Goal: Transaction & Acquisition: Purchase product/service

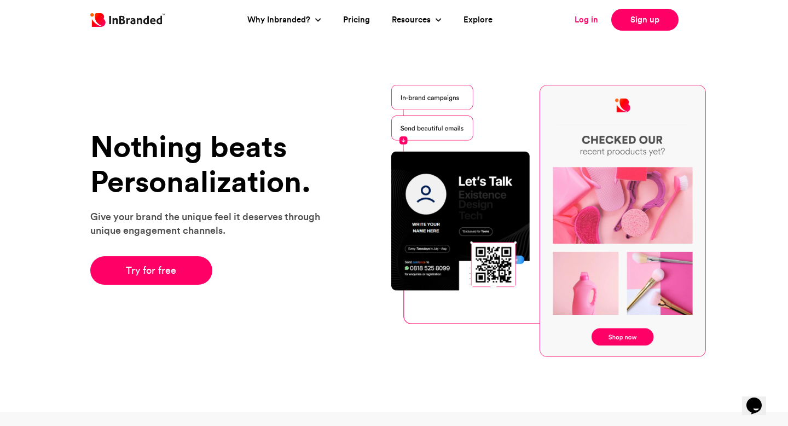
click at [589, 17] on link "Log in" at bounding box center [586, 20] width 24 height 13
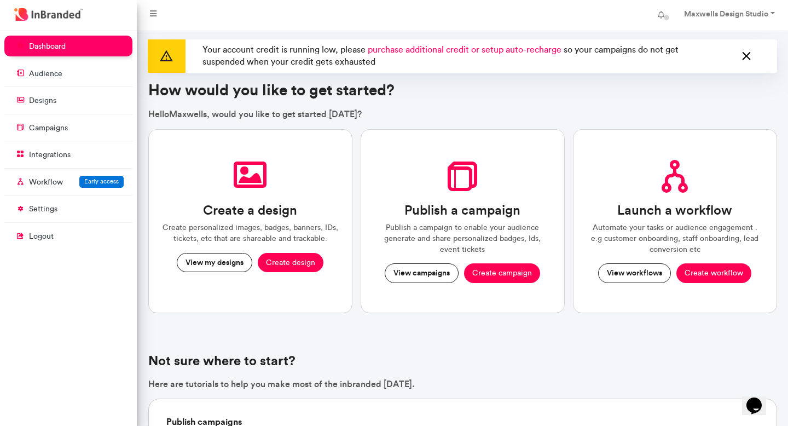
click at [741, 58] on icon at bounding box center [746, 57] width 14 height 18
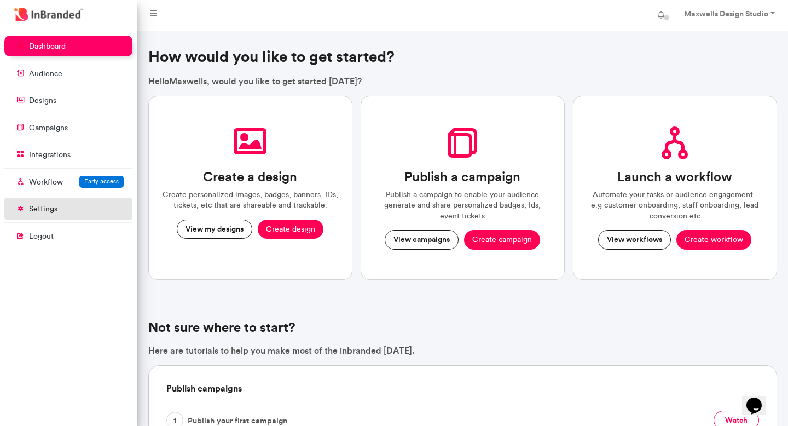
click at [80, 202] on link "settings" at bounding box center [68, 208] width 128 height 21
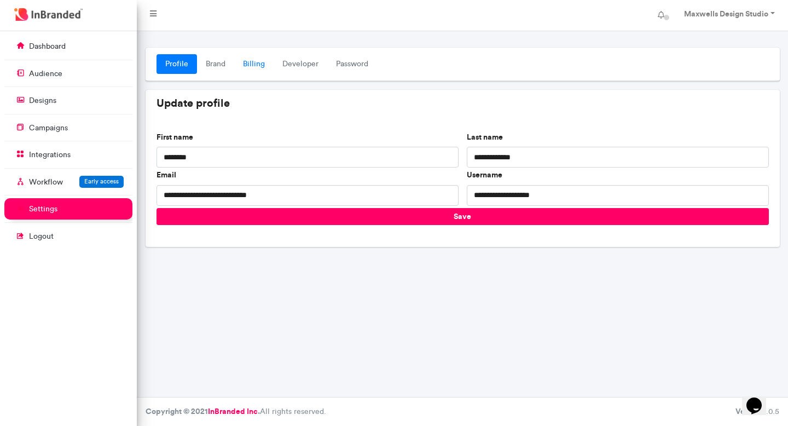
click at [252, 62] on link "Billing" at bounding box center [253, 64] width 39 height 20
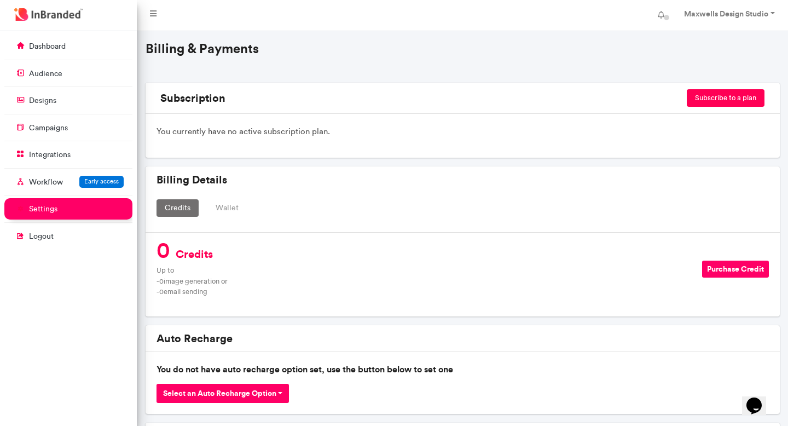
scroll to position [54, 0]
click at [726, 266] on button "Purchase Credit" at bounding box center [735, 268] width 67 height 17
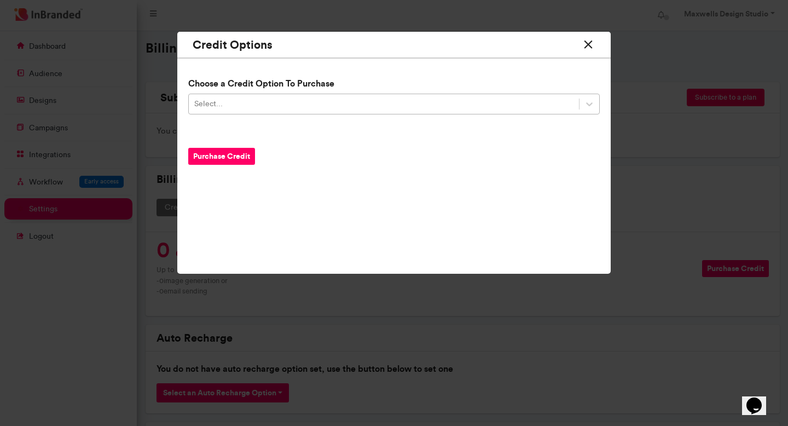
click at [352, 106] on div "Select..." at bounding box center [384, 104] width 390 height 18
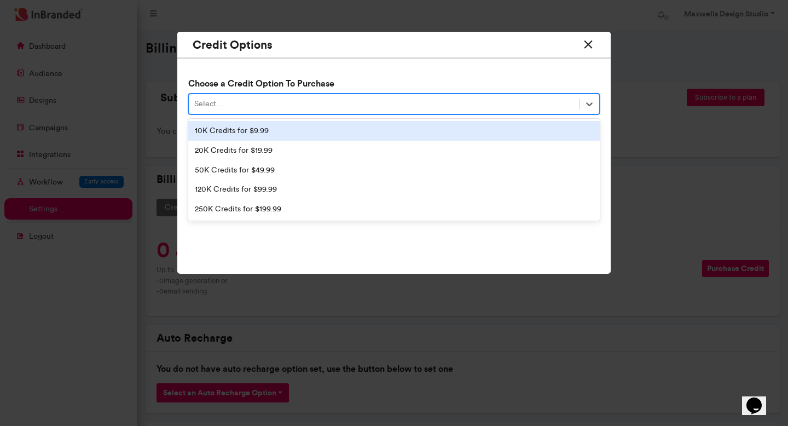
click at [324, 132] on div "10K Credits for $9.99" at bounding box center [393, 131] width 411 height 20
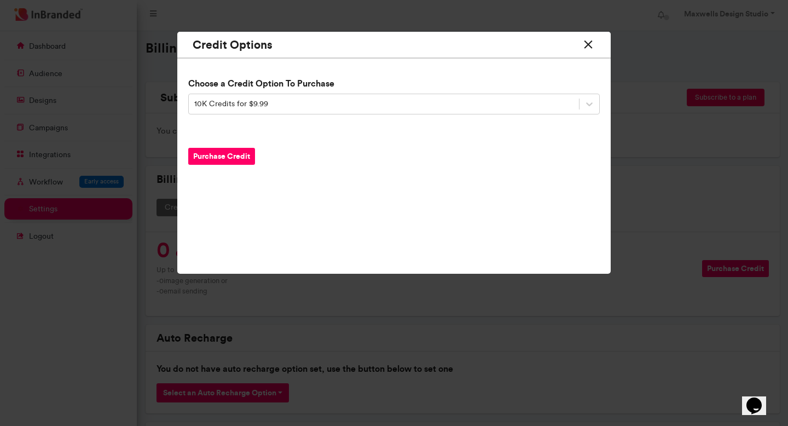
click at [218, 155] on button "Purchase Credit" at bounding box center [221, 156] width 67 height 17
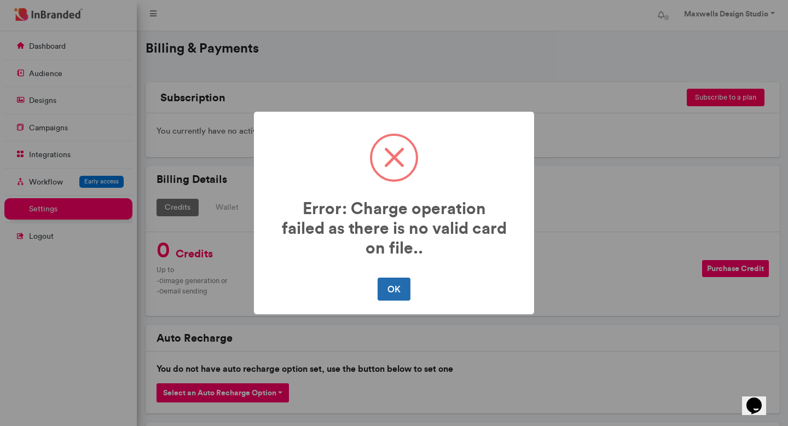
click at [391, 286] on button "OK" at bounding box center [393, 288] width 32 height 23
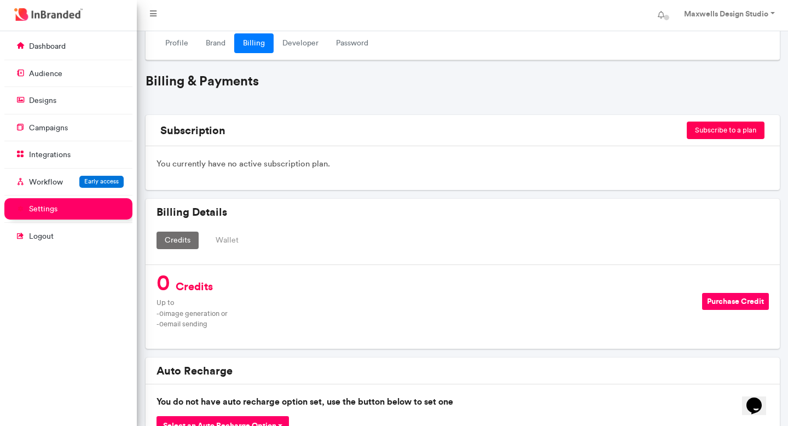
scroll to position [0, 0]
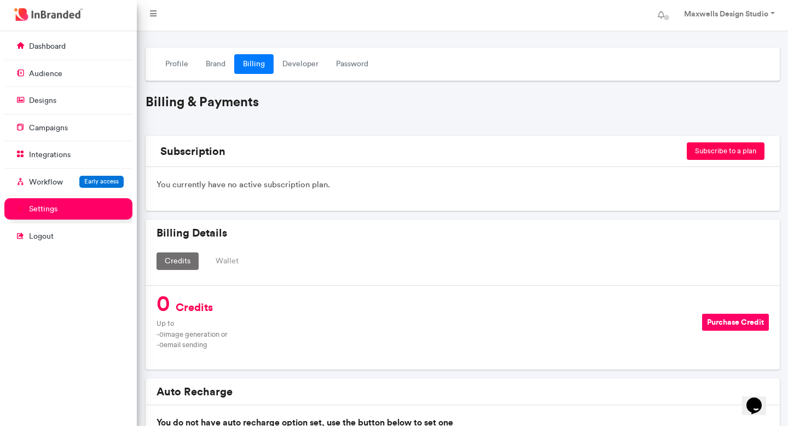
click at [726, 153] on button "Subscribe to a plan" at bounding box center [725, 151] width 78 height 18
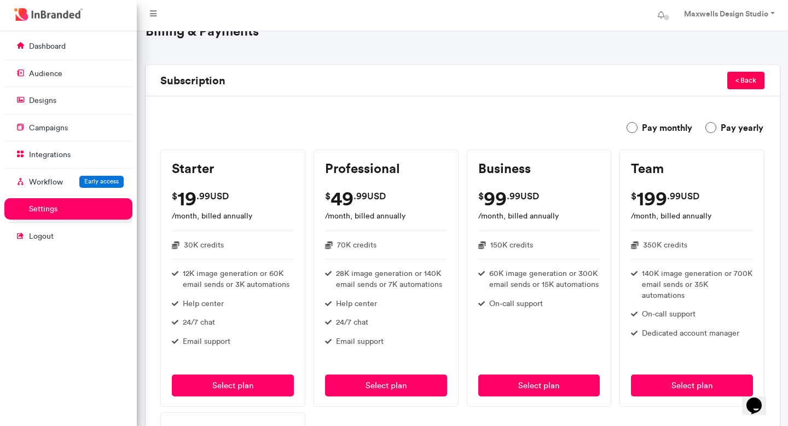
scroll to position [74, 0]
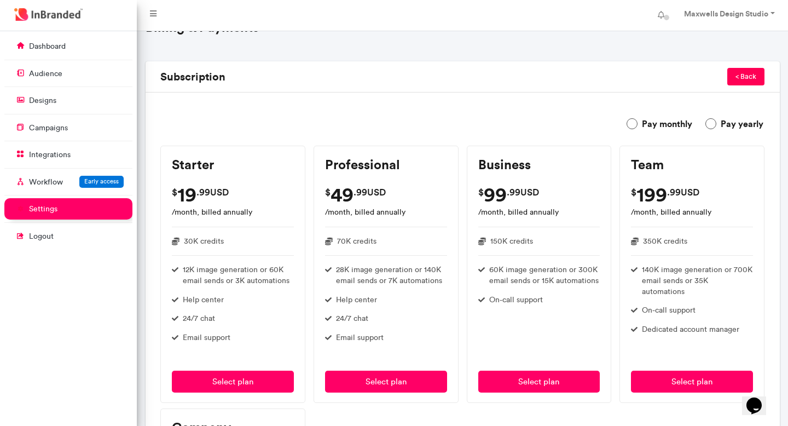
click at [632, 121] on label "Pay monthly" at bounding box center [659, 123] width 66 height 13
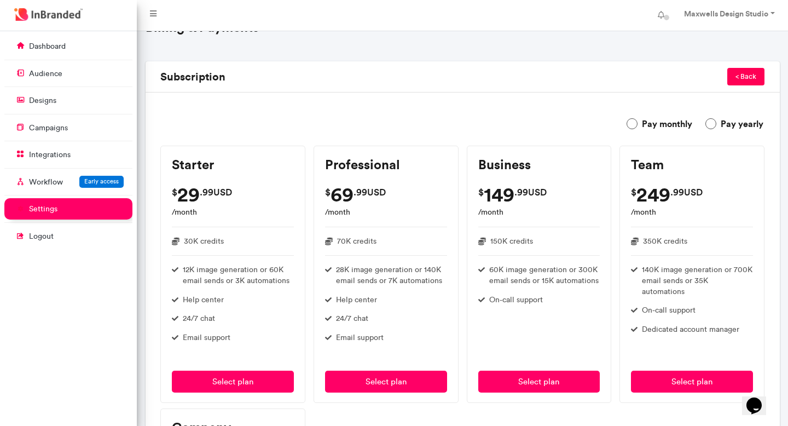
click at [632, 121] on label "Pay monthly" at bounding box center [659, 123] width 66 height 13
click at [707, 120] on label "Pay yearly" at bounding box center [734, 123] width 58 height 13
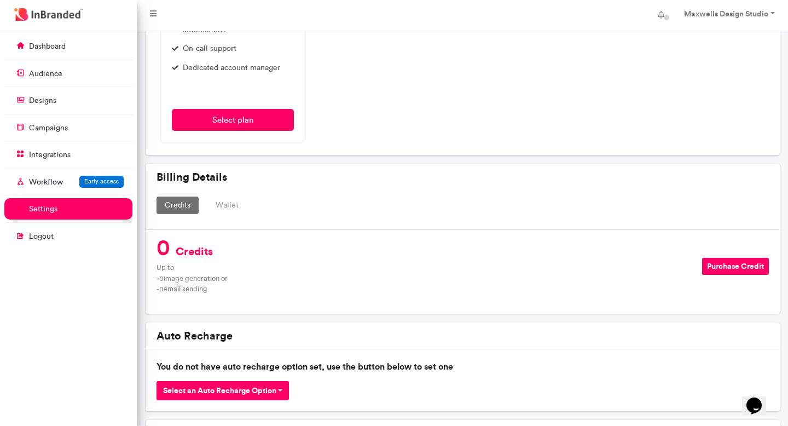
scroll to position [604, 0]
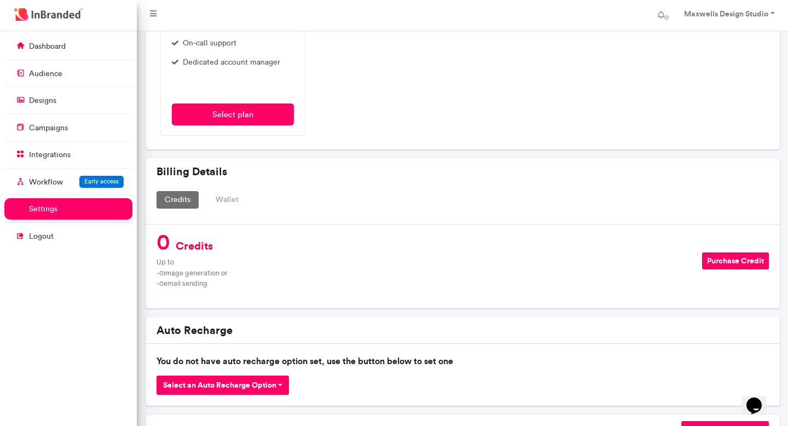
click at [221, 202] on button "Wallet" at bounding box center [226, 200] width 39 height 18
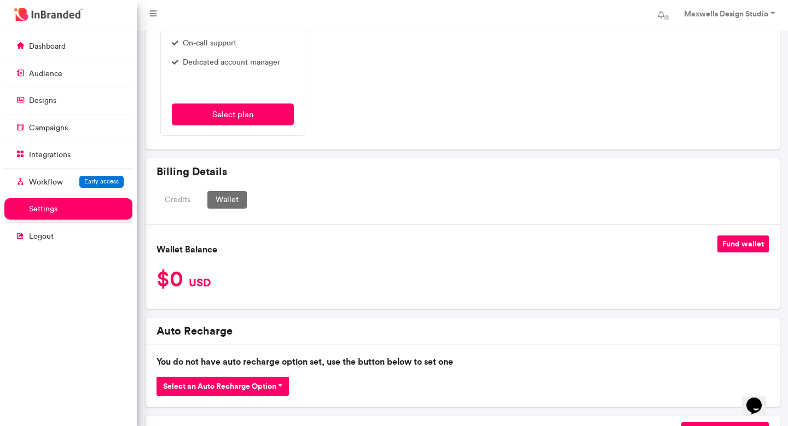
click at [730, 245] on button "Fund wallet" at bounding box center [742, 243] width 51 height 17
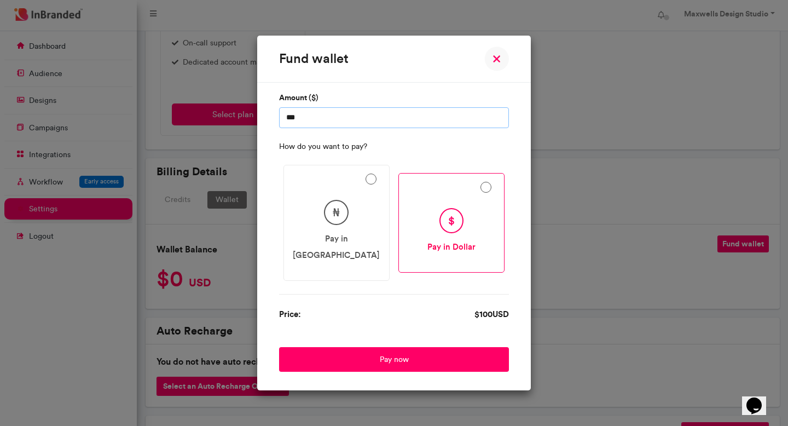
click at [426, 128] on input "***" at bounding box center [394, 117] width 230 height 21
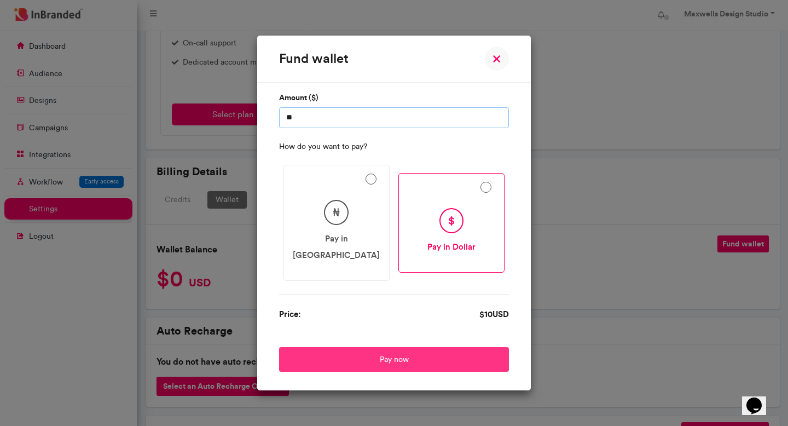
type input "**"
click at [397, 348] on button "Pay now" at bounding box center [394, 359] width 230 height 25
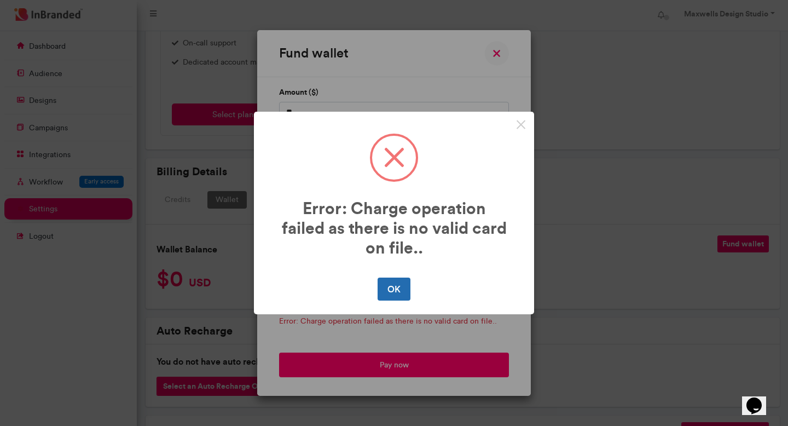
click at [393, 286] on button "OK" at bounding box center [393, 288] width 32 height 23
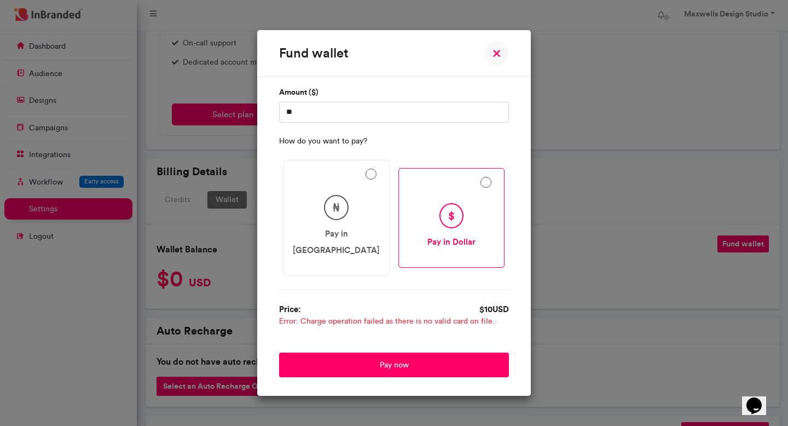
click at [494, 61] on img at bounding box center [496, 53] width 25 height 25
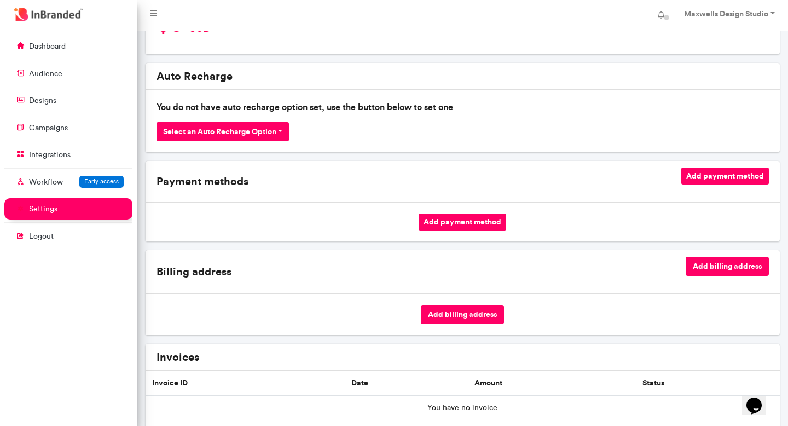
scroll to position [869, 0]
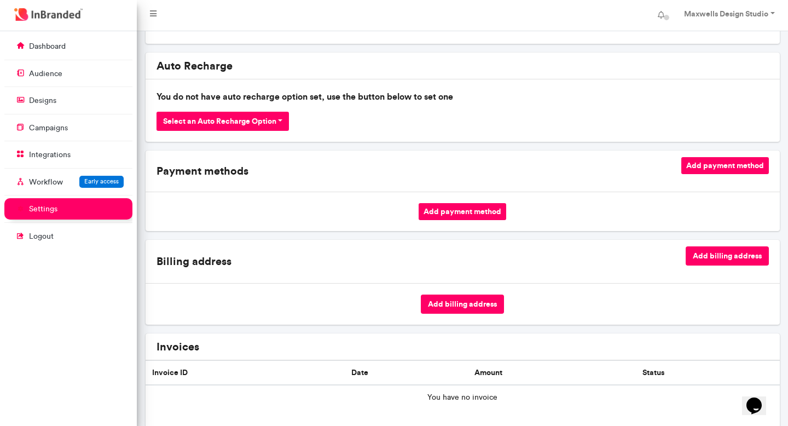
click at [478, 211] on button "Add payment method" at bounding box center [462, 211] width 88 height 17
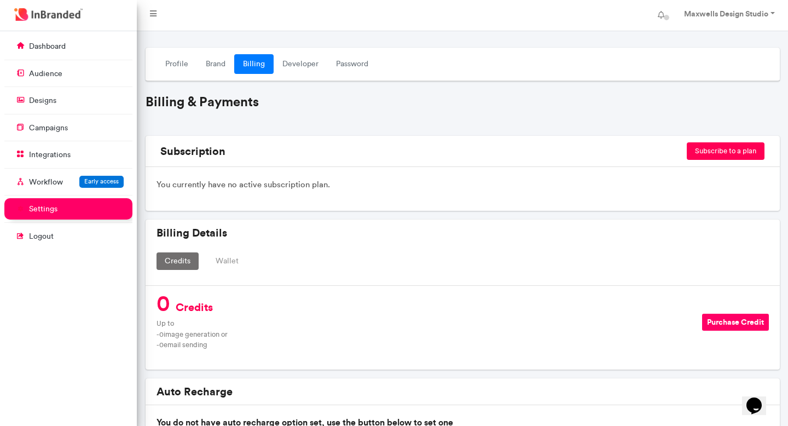
click at [722, 321] on button "Purchase Credit" at bounding box center [735, 321] width 67 height 17
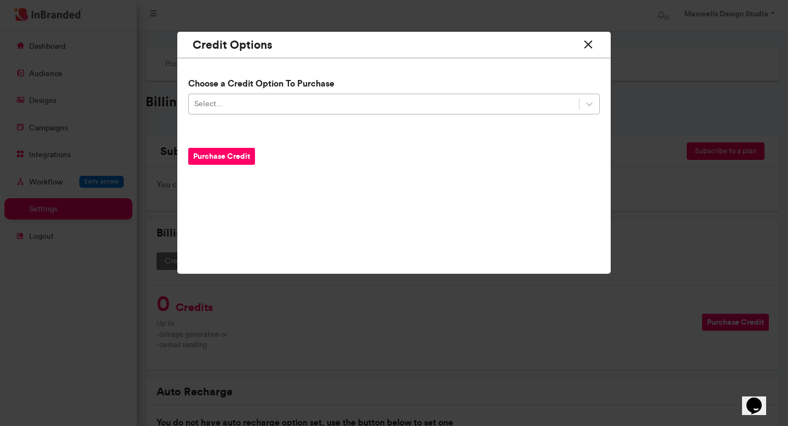
click at [395, 99] on div "Select..." at bounding box center [384, 104] width 390 height 18
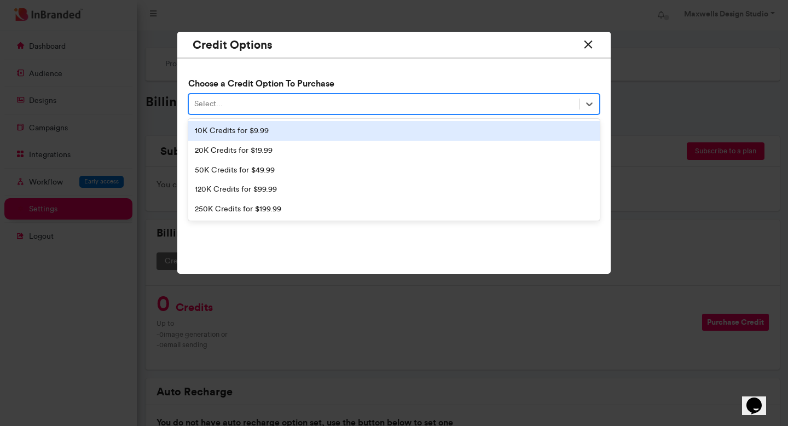
click at [340, 133] on div "10K Credits for $9.99" at bounding box center [393, 131] width 411 height 20
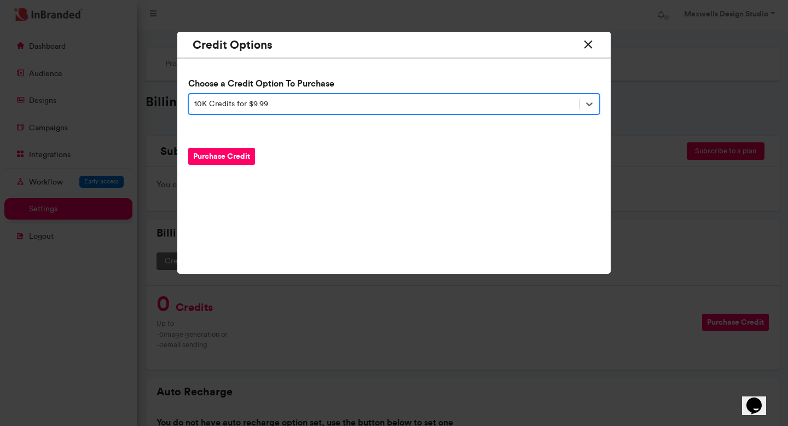
click at [230, 154] on button "Purchase Credit" at bounding box center [221, 156] width 67 height 17
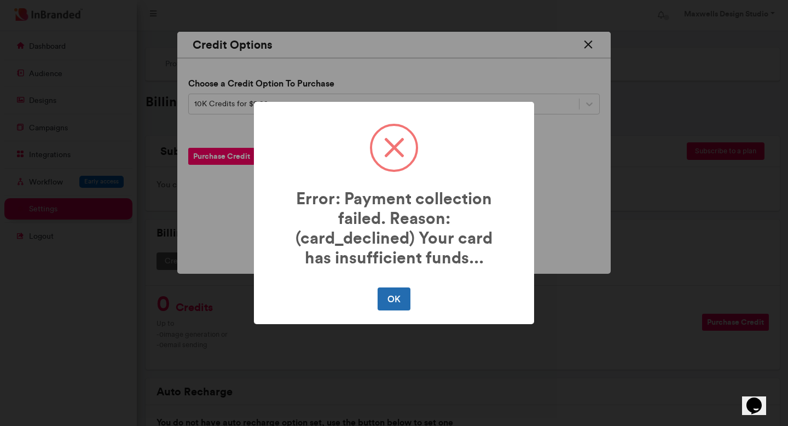
click at [388, 297] on button "OK" at bounding box center [393, 298] width 32 height 23
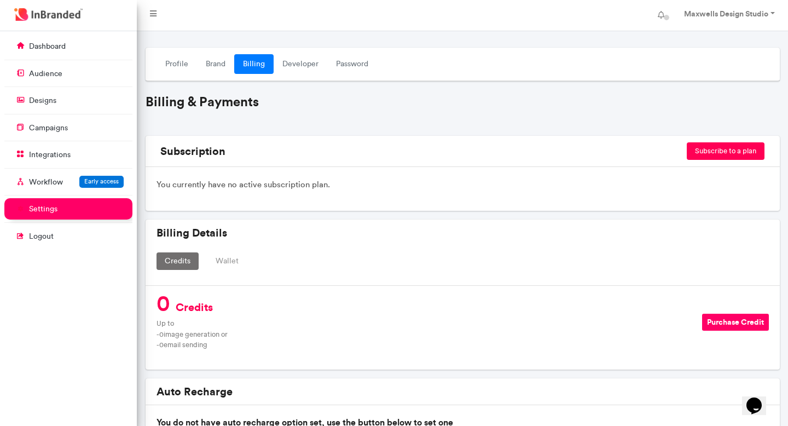
click at [714, 321] on button "Purchase Credit" at bounding box center [735, 321] width 67 height 17
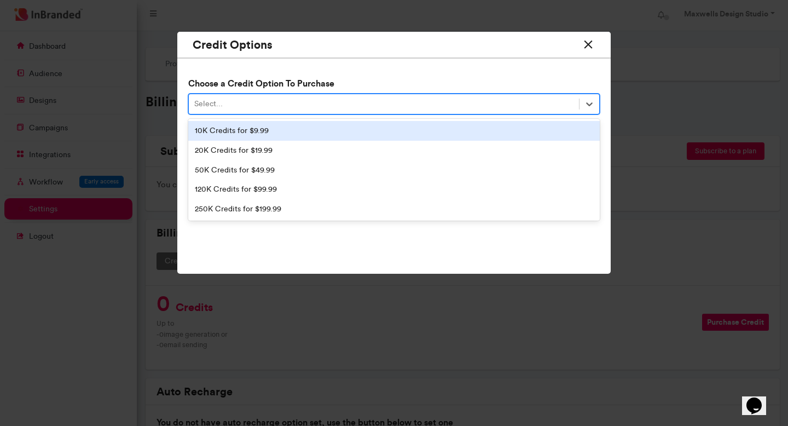
click at [305, 100] on div "Select..." at bounding box center [384, 104] width 390 height 18
click at [272, 128] on div "10K Credits for $9.99" at bounding box center [393, 131] width 411 height 20
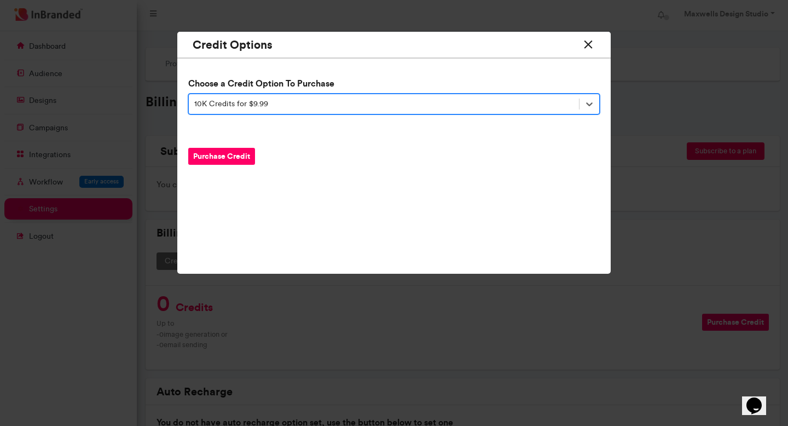
click at [233, 156] on button "Purchase Credit" at bounding box center [221, 156] width 67 height 17
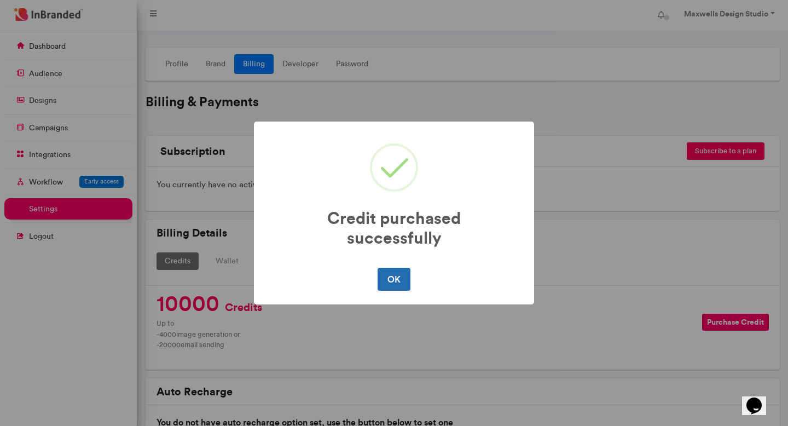
click at [395, 284] on button "OK" at bounding box center [393, 278] width 32 height 23
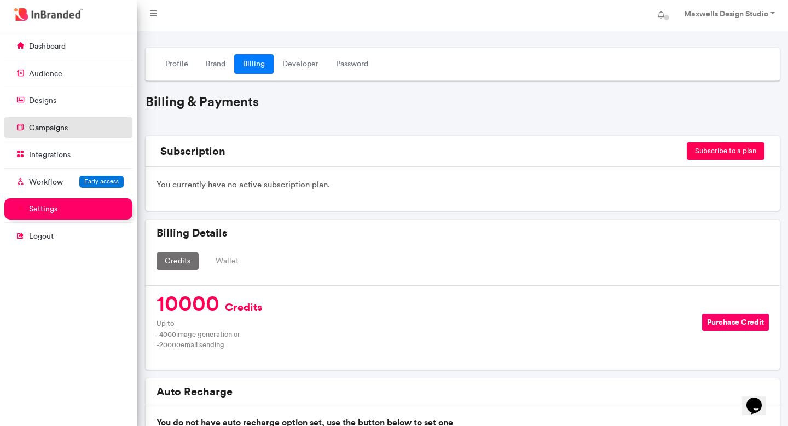
click at [61, 128] on p "campaigns" at bounding box center [48, 128] width 39 height 11
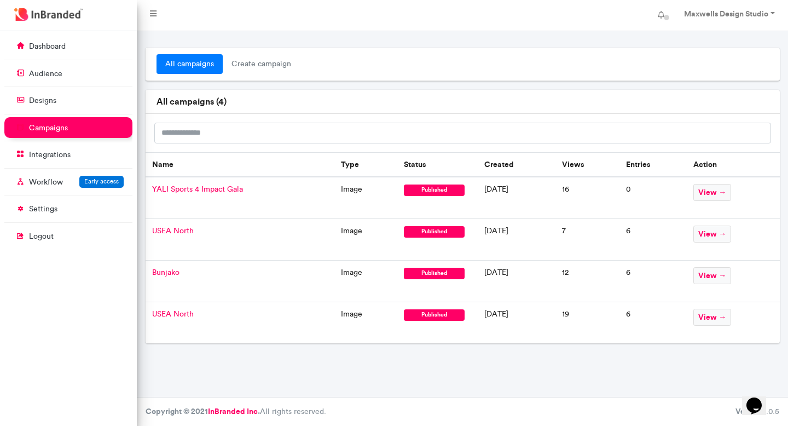
click at [248, 196] on td "YALI Sports 4 Impact Gala" at bounding box center [240, 198] width 189 height 42
click at [234, 187] on span "YALI Sports 4 Impact Gala" at bounding box center [197, 188] width 91 height 9
